Goal: Information Seeking & Learning: Understand process/instructions

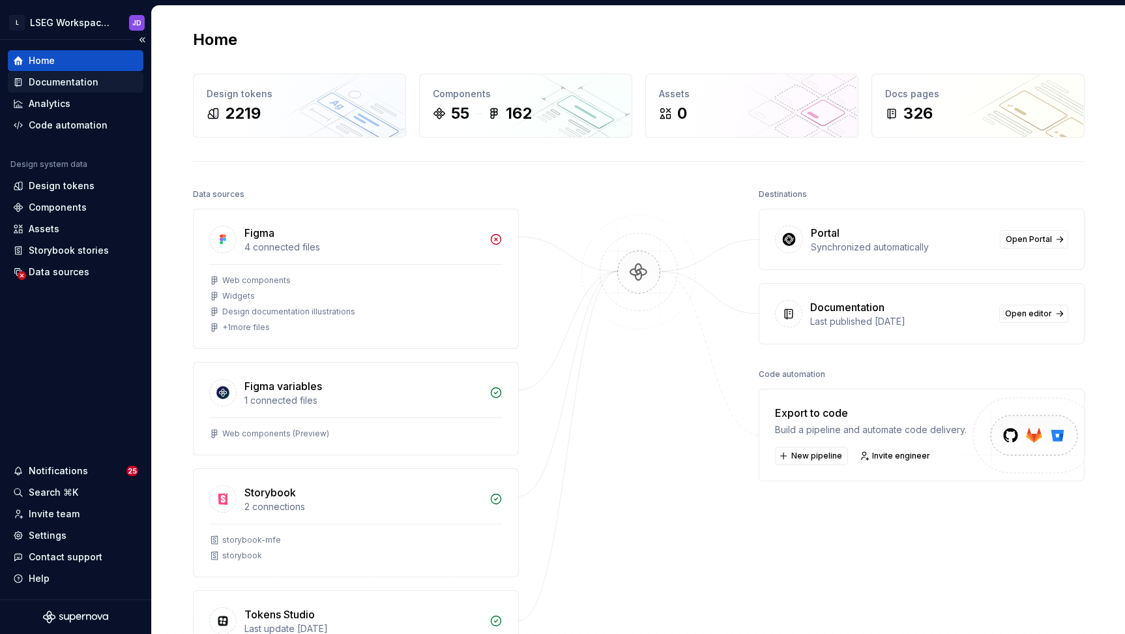
click at [72, 86] on div "Documentation" at bounding box center [64, 82] width 70 height 13
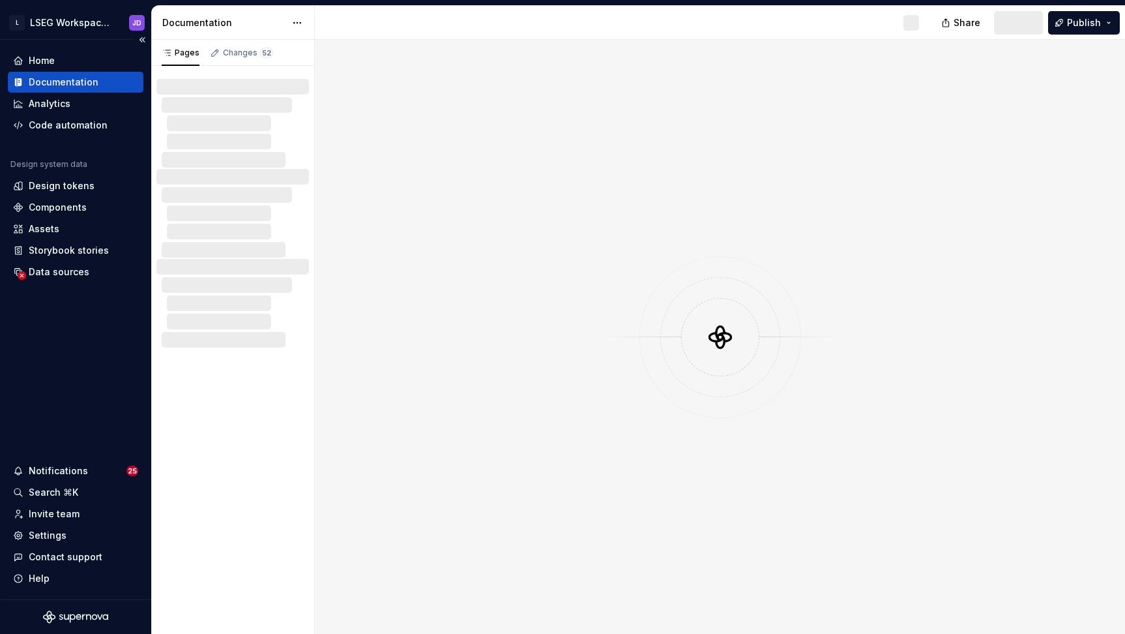
click at [72, 86] on div "Documentation" at bounding box center [64, 82] width 70 height 13
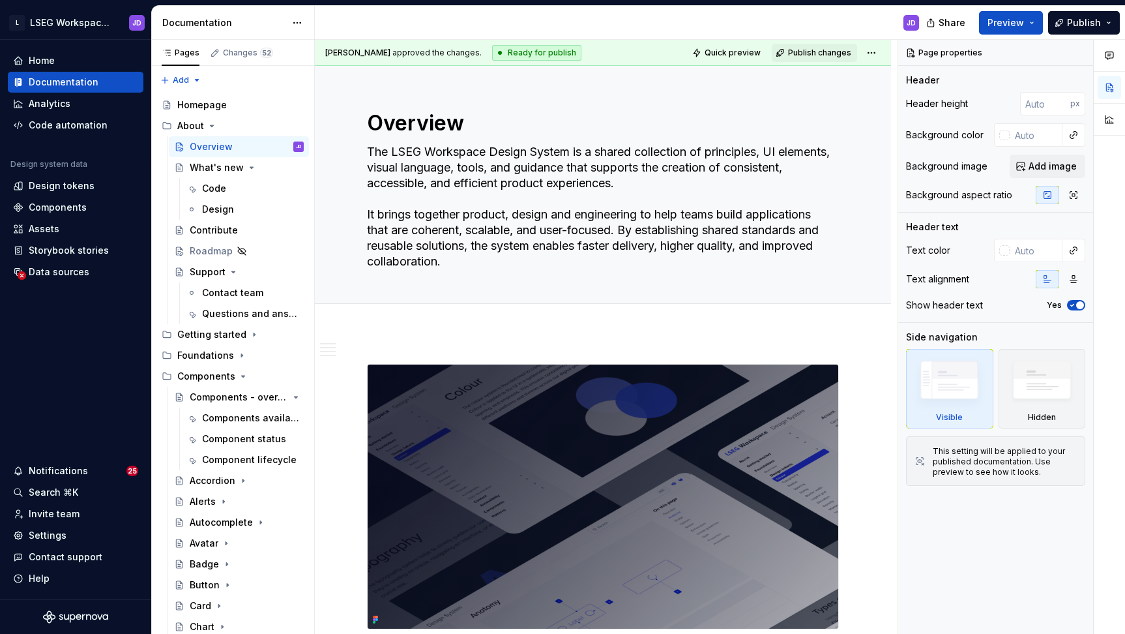
click at [1022, 21] on span "Preview" at bounding box center [1006, 22] width 37 height 13
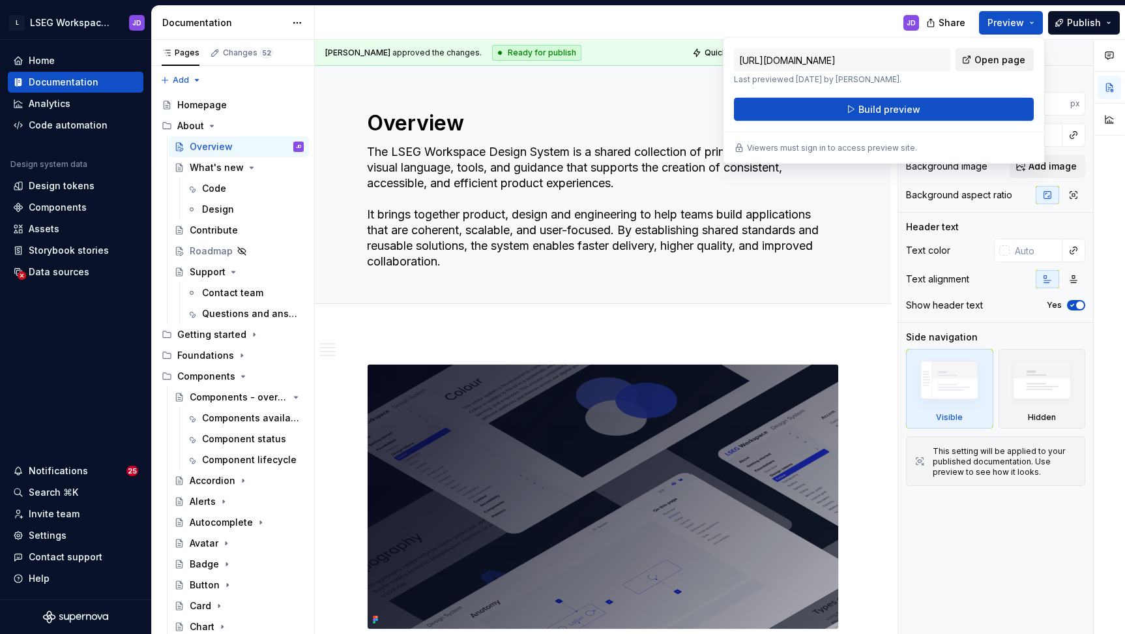
click at [1006, 65] on span "Open page" at bounding box center [1000, 59] width 51 height 13
type textarea "*"
